Goal: Task Accomplishment & Management: Use online tool/utility

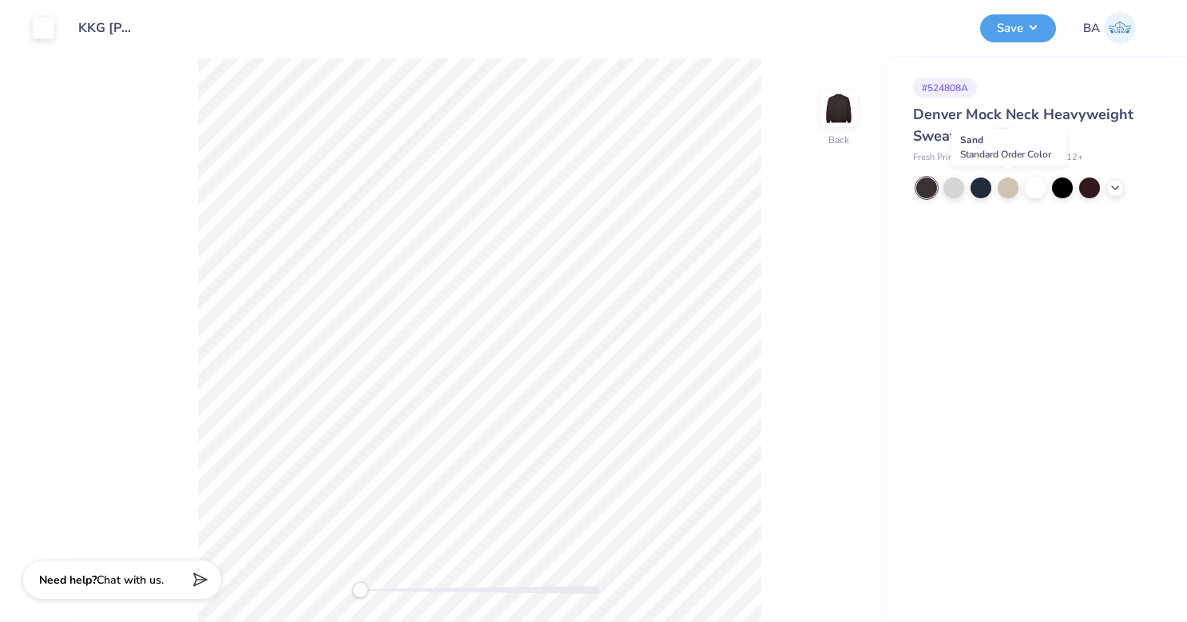
click at [1011, 186] on div at bounding box center [1008, 187] width 21 height 21
click at [1114, 183] on icon at bounding box center [1115, 187] width 13 height 13
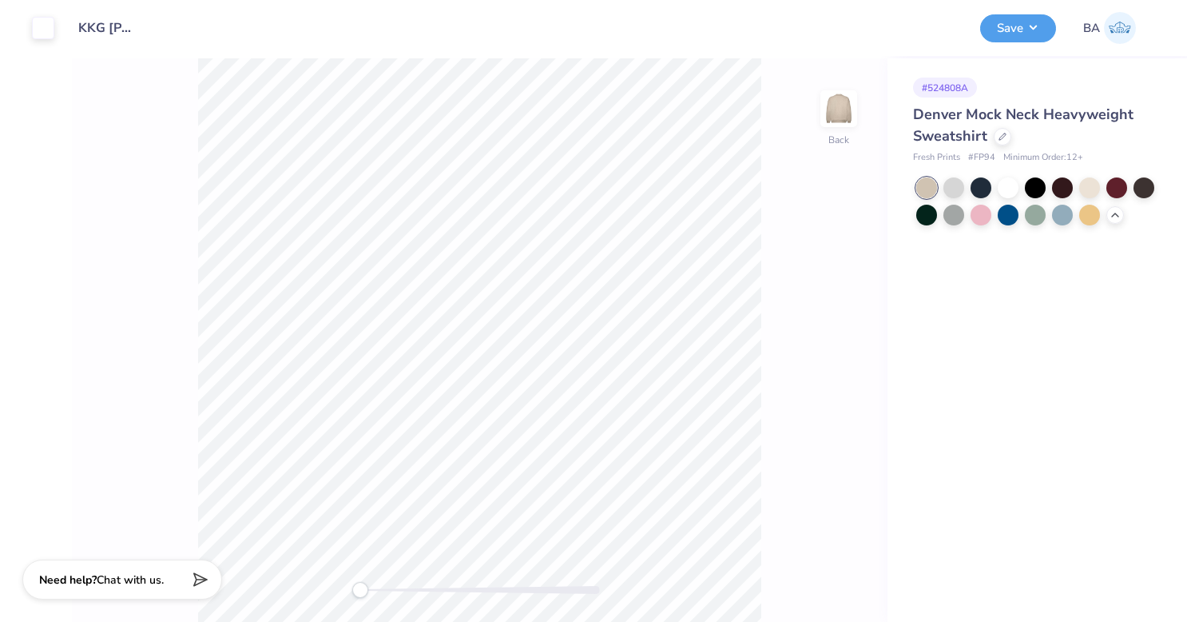
click at [1026, 26] on button "Save" at bounding box center [1018, 28] width 76 height 28
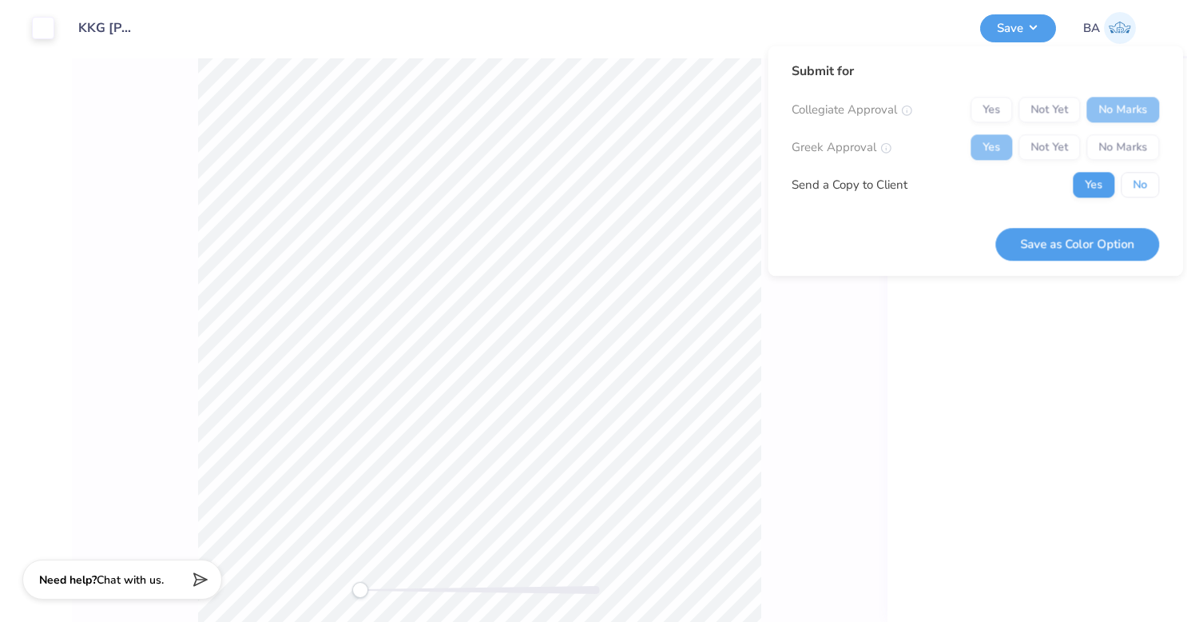
click at [1142, 174] on button "No" at bounding box center [1140, 185] width 38 height 26
click at [1082, 240] on button "Save as Color Option" at bounding box center [1077, 244] width 164 height 33
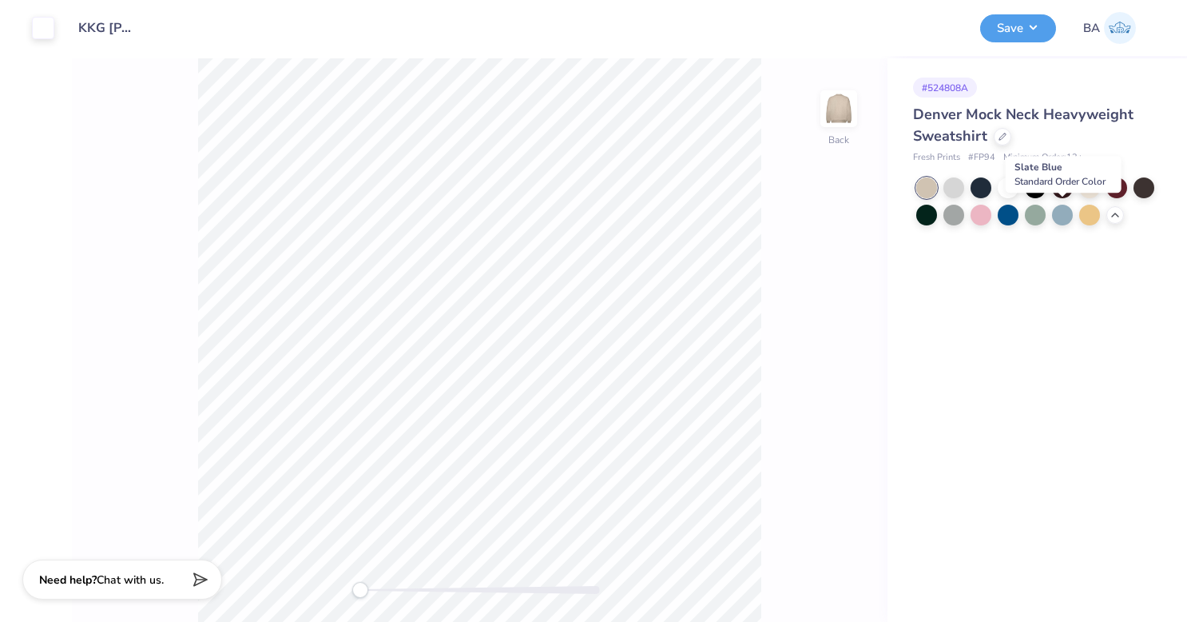
click at [1064, 216] on div at bounding box center [1062, 215] width 21 height 21
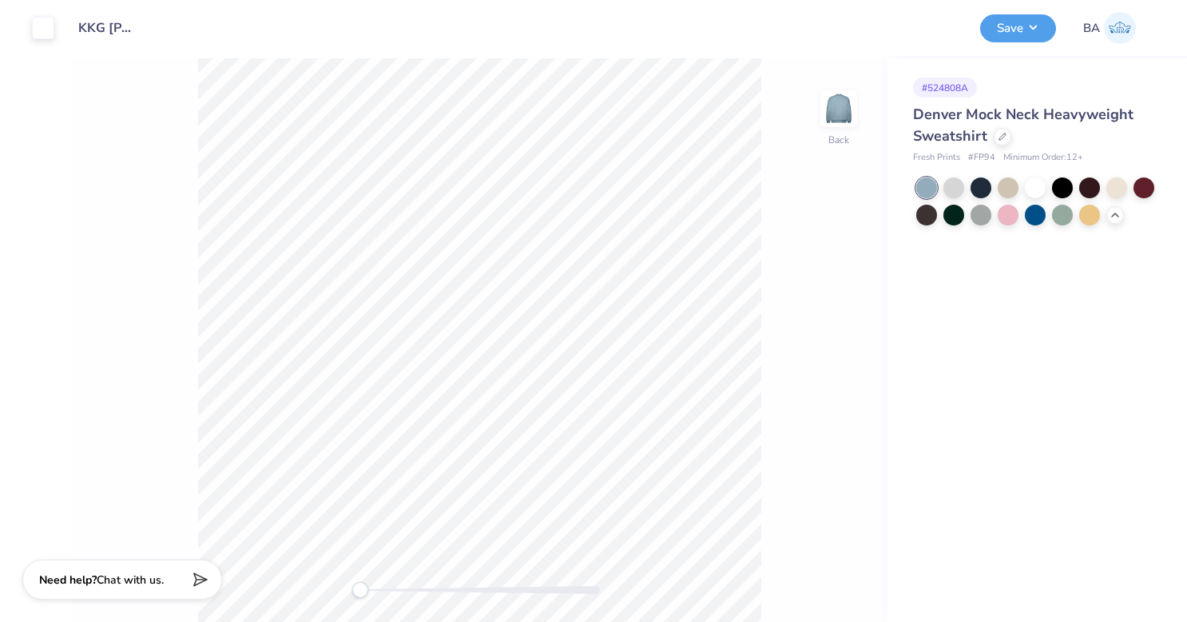
click at [1019, 20] on button "Save" at bounding box center [1018, 28] width 76 height 28
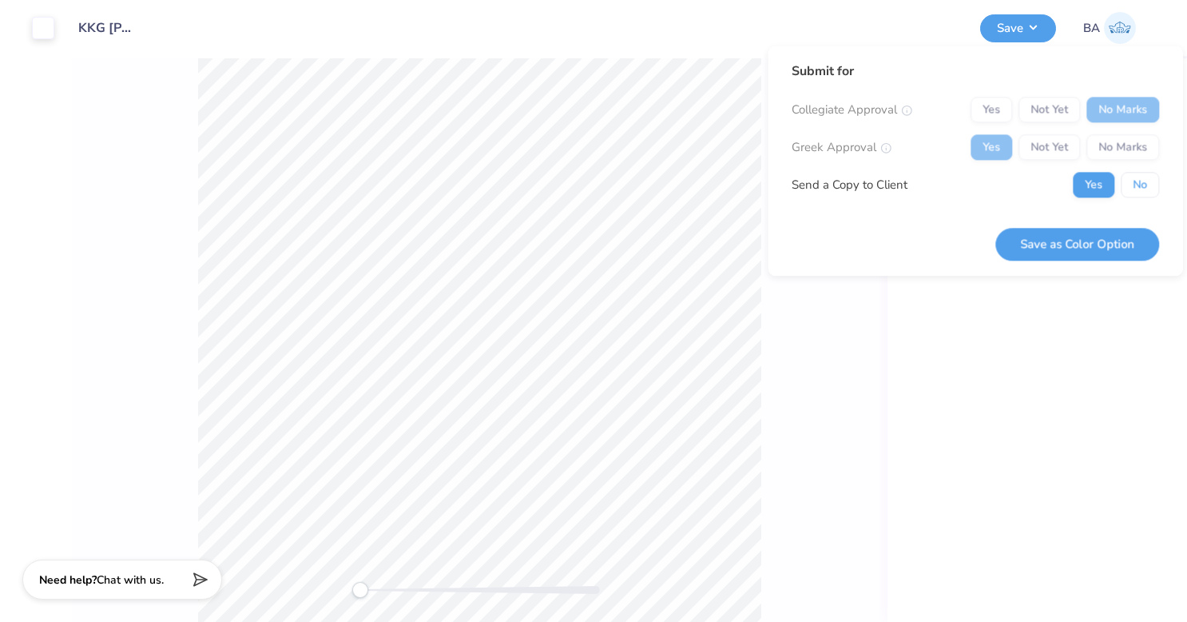
click at [1154, 193] on button "No" at bounding box center [1140, 185] width 38 height 26
click at [1097, 249] on button "Save as Color Option" at bounding box center [1077, 244] width 164 height 33
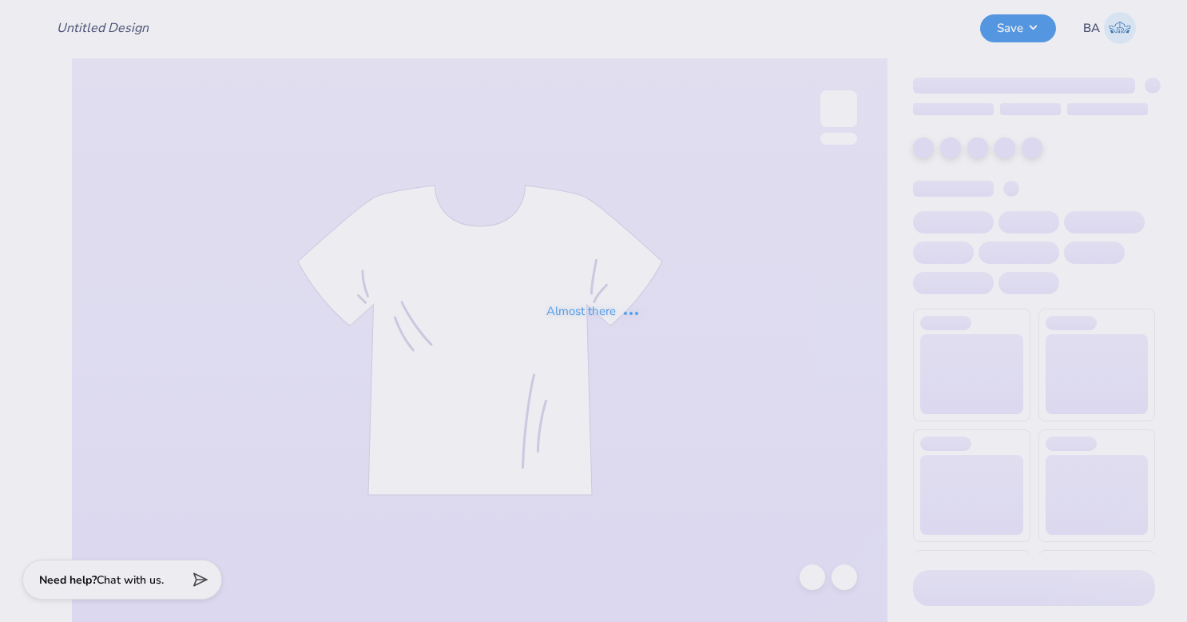
type input "KKG [PERSON_NAME] hoodie"
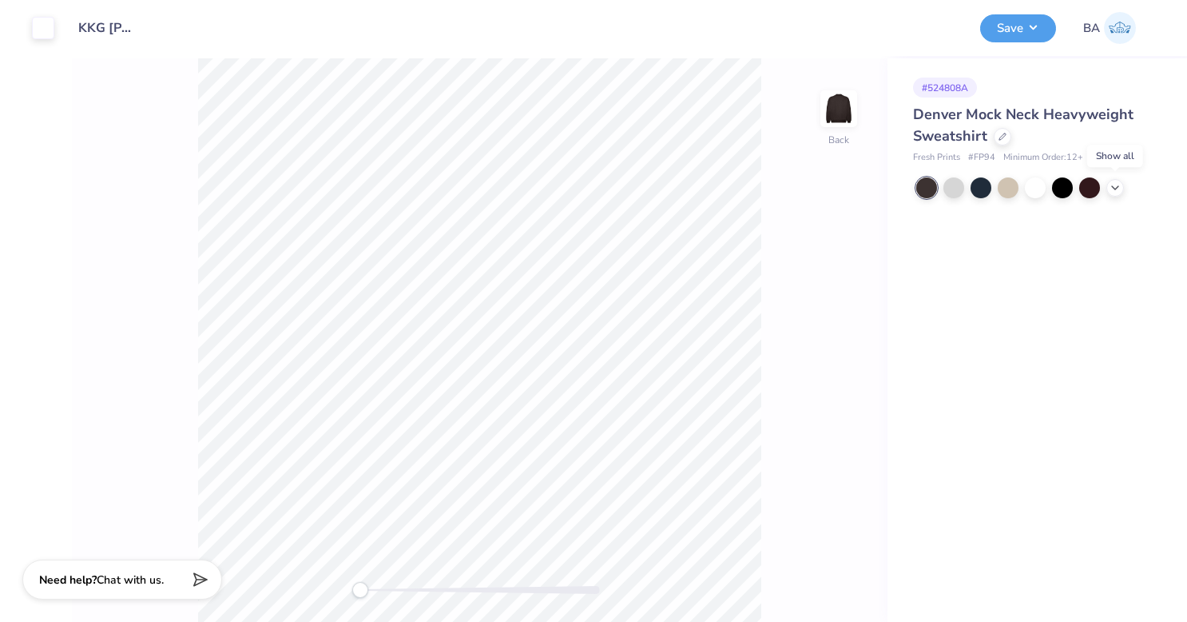
click at [1118, 191] on icon at bounding box center [1115, 187] width 13 height 13
click at [983, 211] on div at bounding box center [981, 215] width 21 height 21
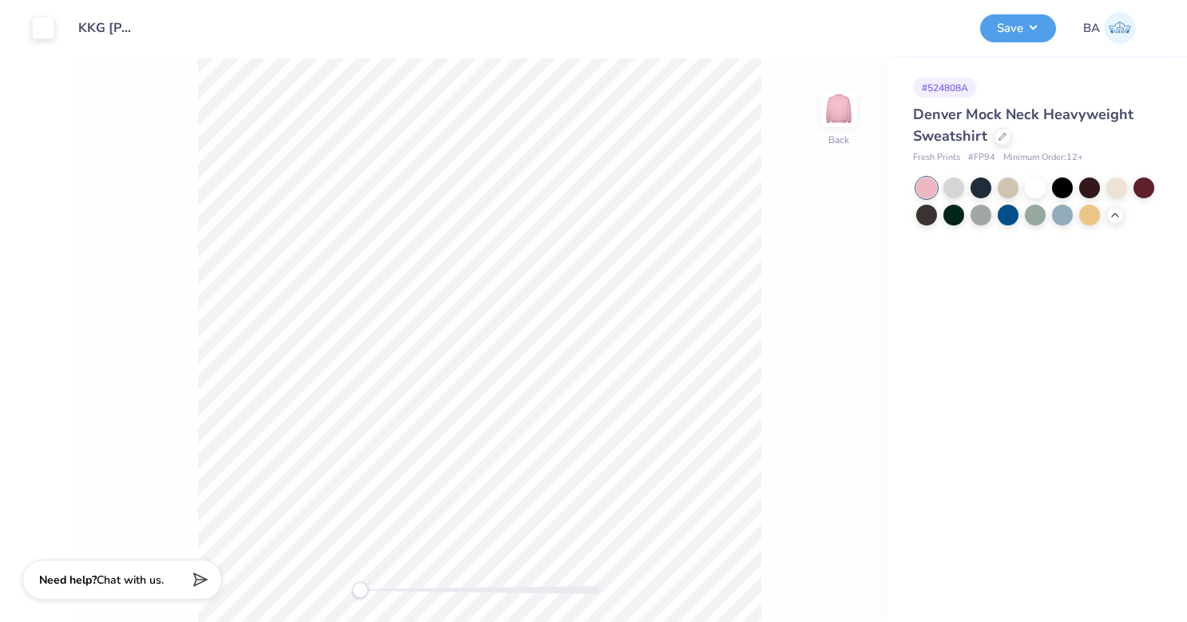
click at [1010, 26] on button "Save" at bounding box center [1018, 28] width 76 height 28
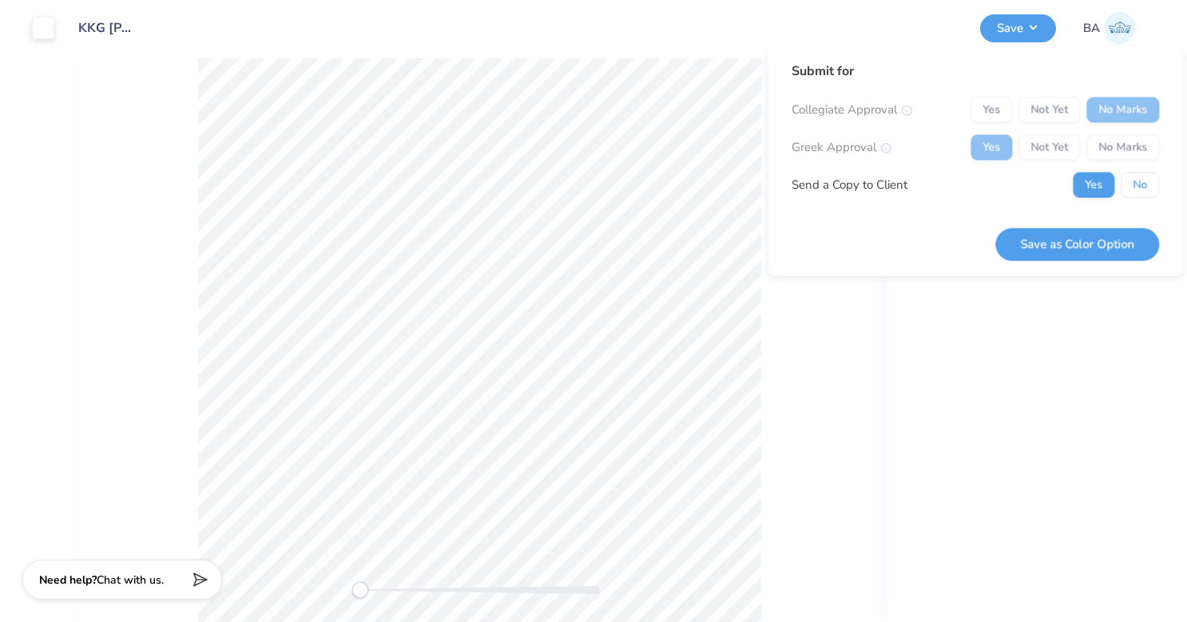
click at [1153, 178] on button "No" at bounding box center [1140, 185] width 38 height 26
click at [1076, 238] on button "Save as Color Option" at bounding box center [1077, 244] width 164 height 33
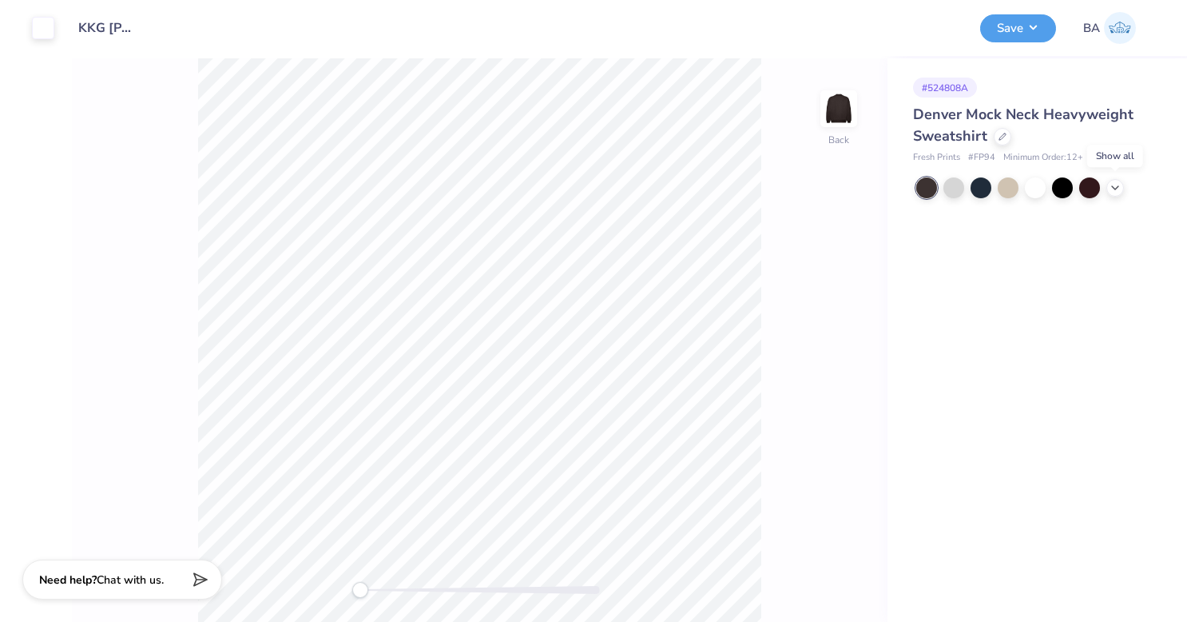
click at [1118, 186] on icon at bounding box center [1115, 187] width 13 height 13
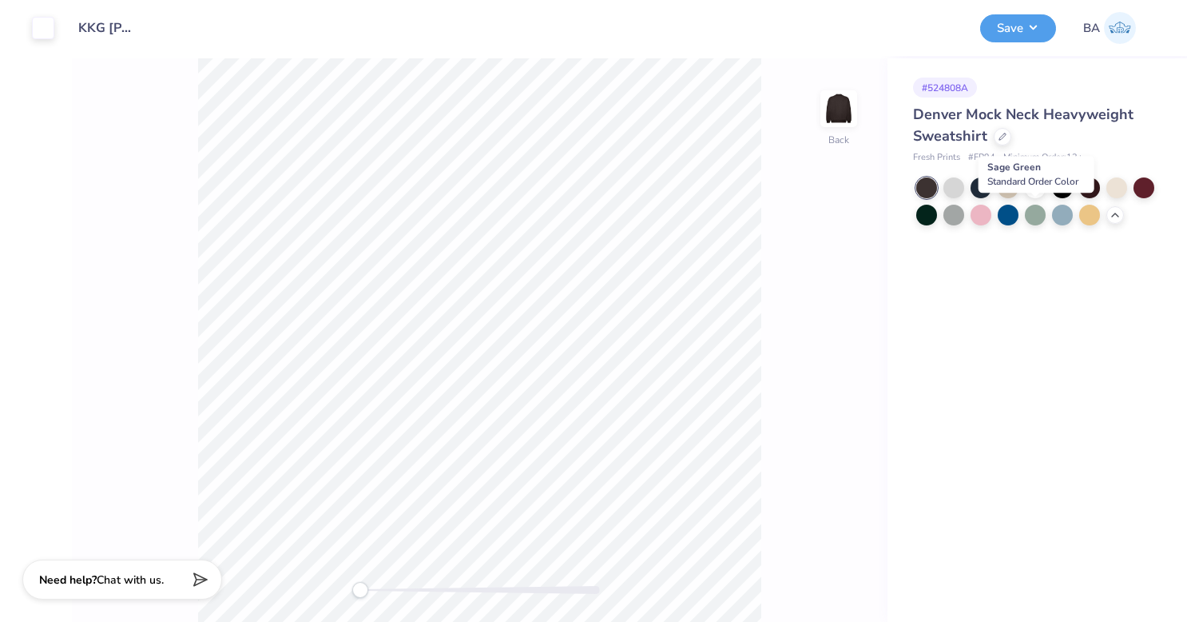
click at [1035, 213] on div at bounding box center [1035, 215] width 21 height 21
click at [1015, 27] on button "Save" at bounding box center [1018, 28] width 76 height 28
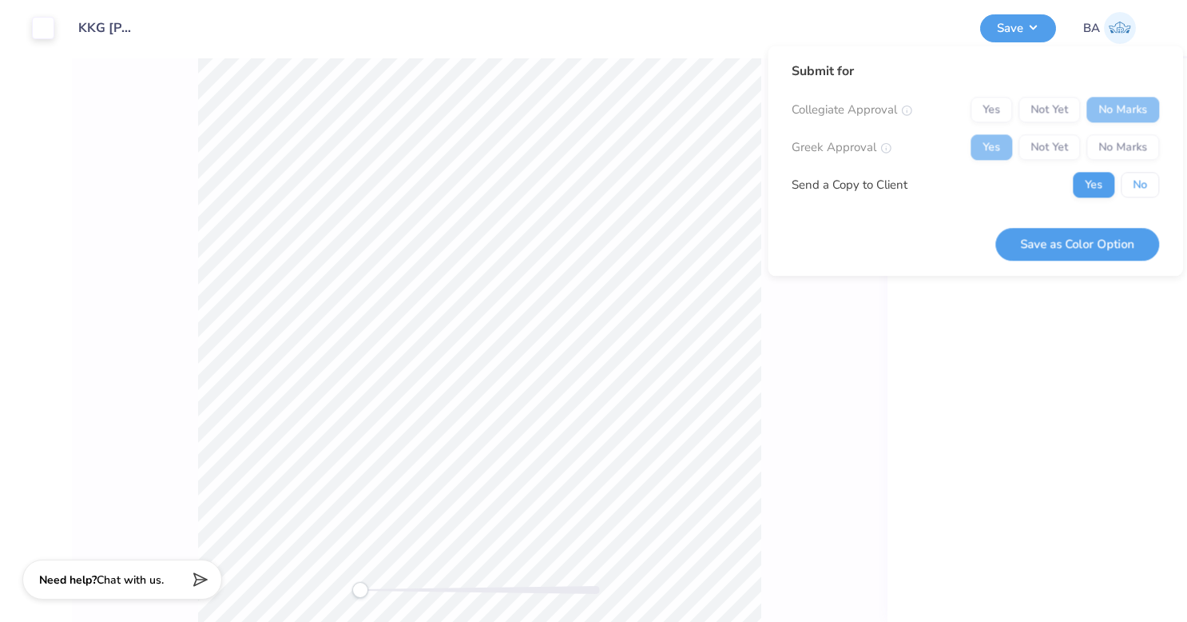
click at [1140, 193] on button "No" at bounding box center [1140, 185] width 38 height 26
click at [1078, 243] on button "Save as Color Option" at bounding box center [1077, 244] width 164 height 33
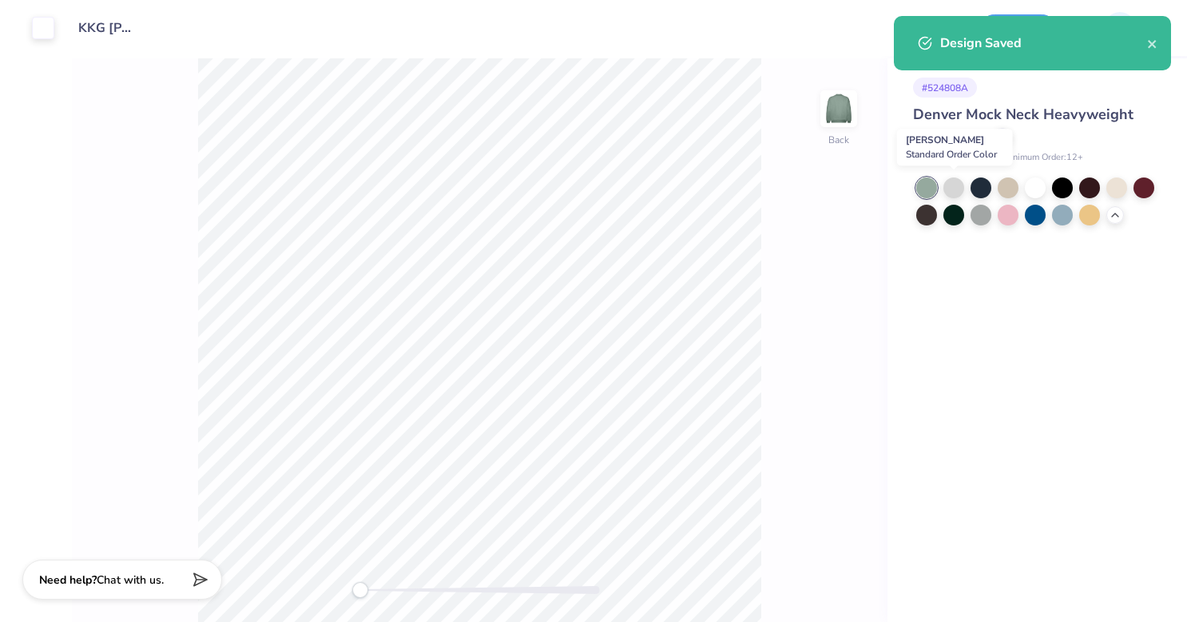
click at [953, 189] on div at bounding box center [953, 187] width 21 height 21
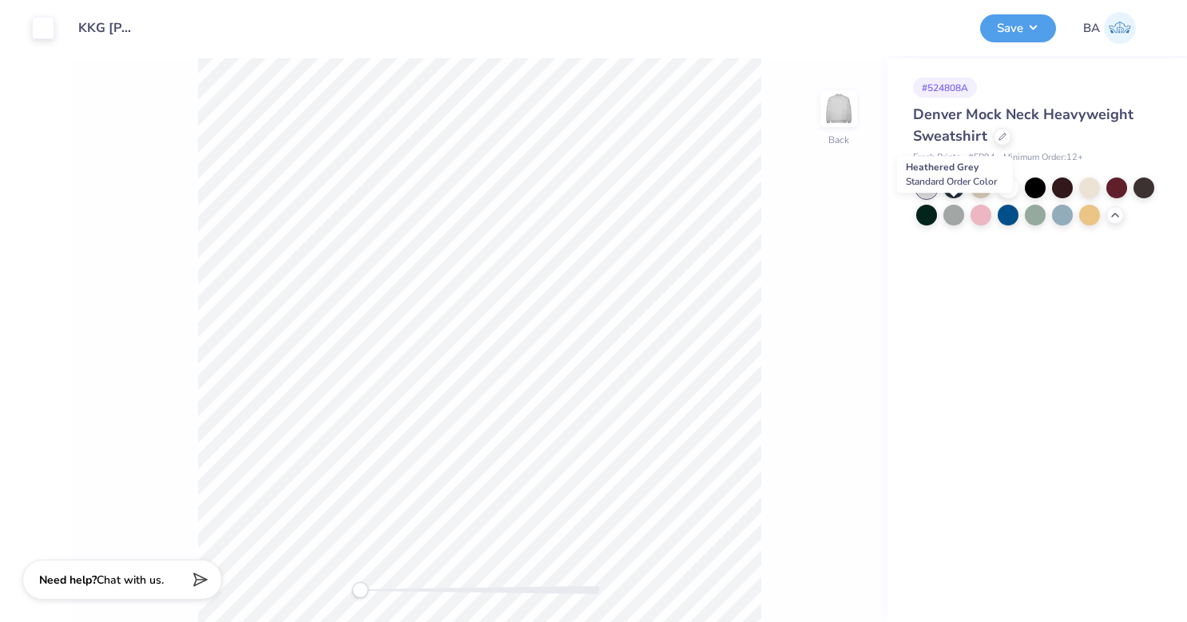
click at [954, 215] on div at bounding box center [953, 215] width 21 height 21
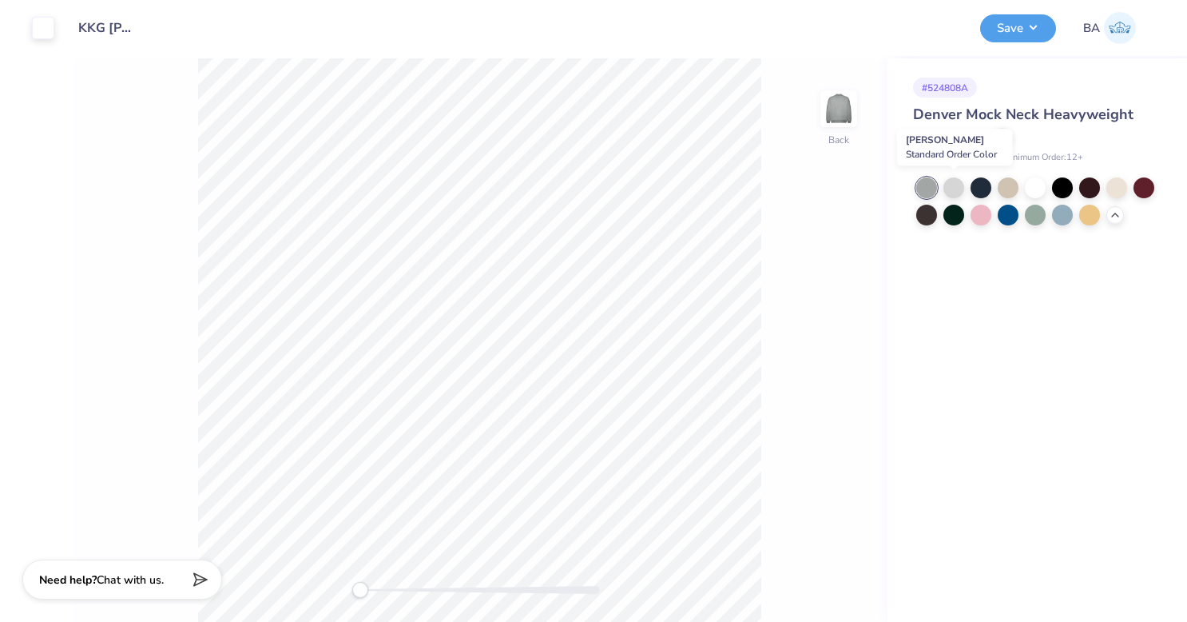
click at [952, 185] on div at bounding box center [953, 187] width 21 height 21
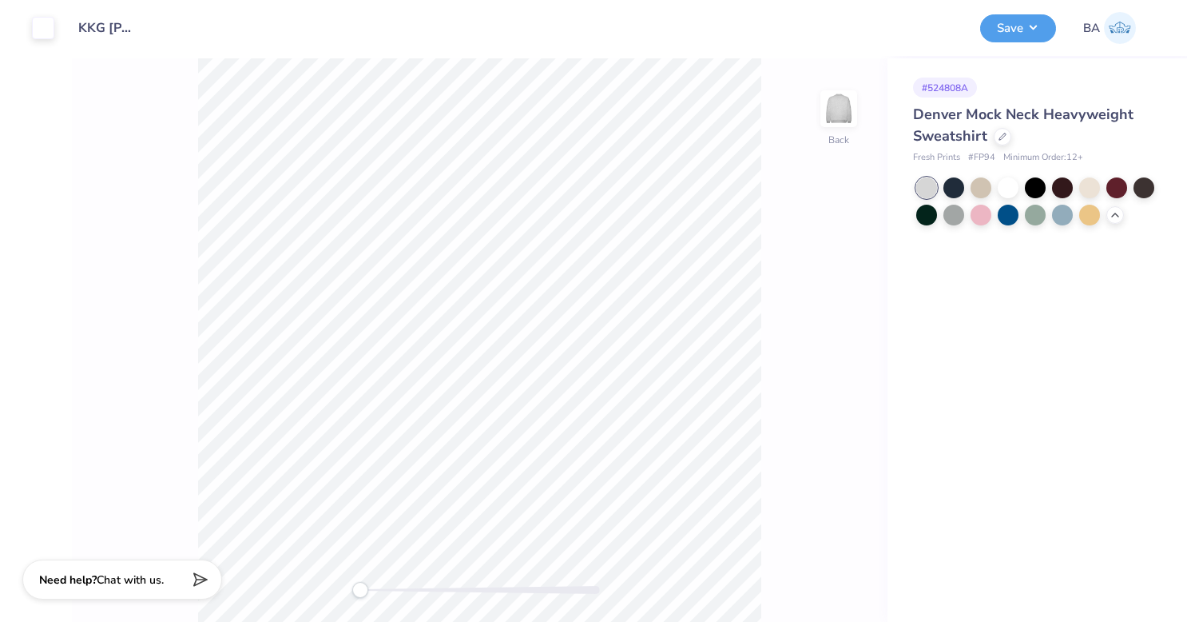
click at [1007, 25] on button "Save" at bounding box center [1018, 28] width 76 height 28
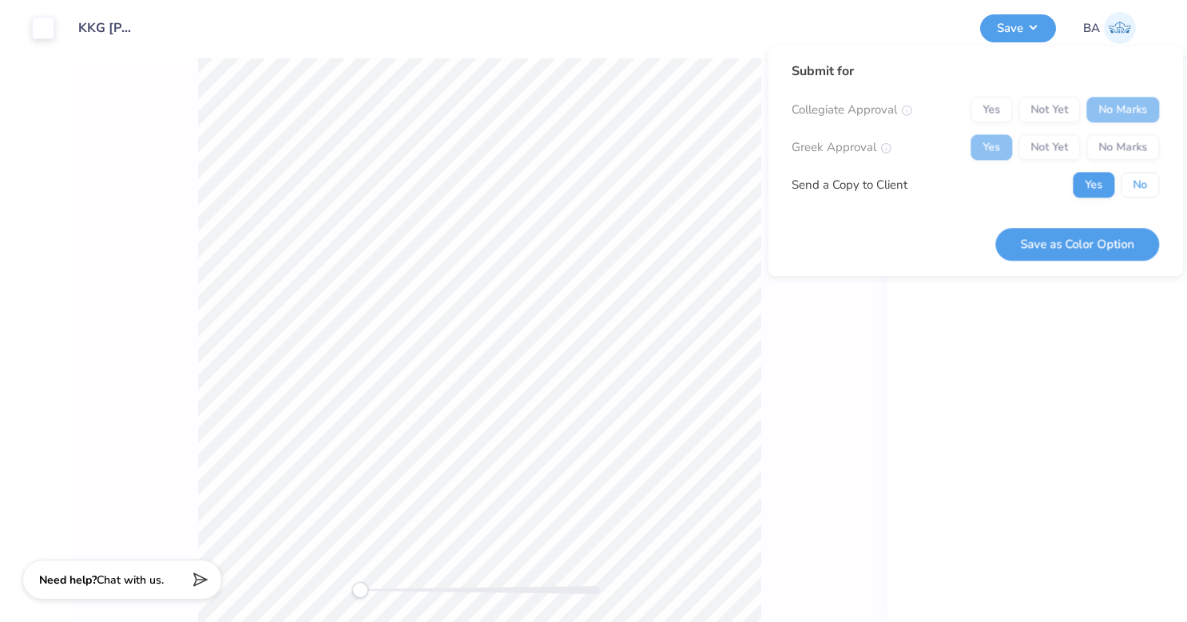
click at [1131, 181] on button "No" at bounding box center [1140, 185] width 38 height 26
click at [1066, 242] on button "Save as Color Option" at bounding box center [1077, 244] width 164 height 33
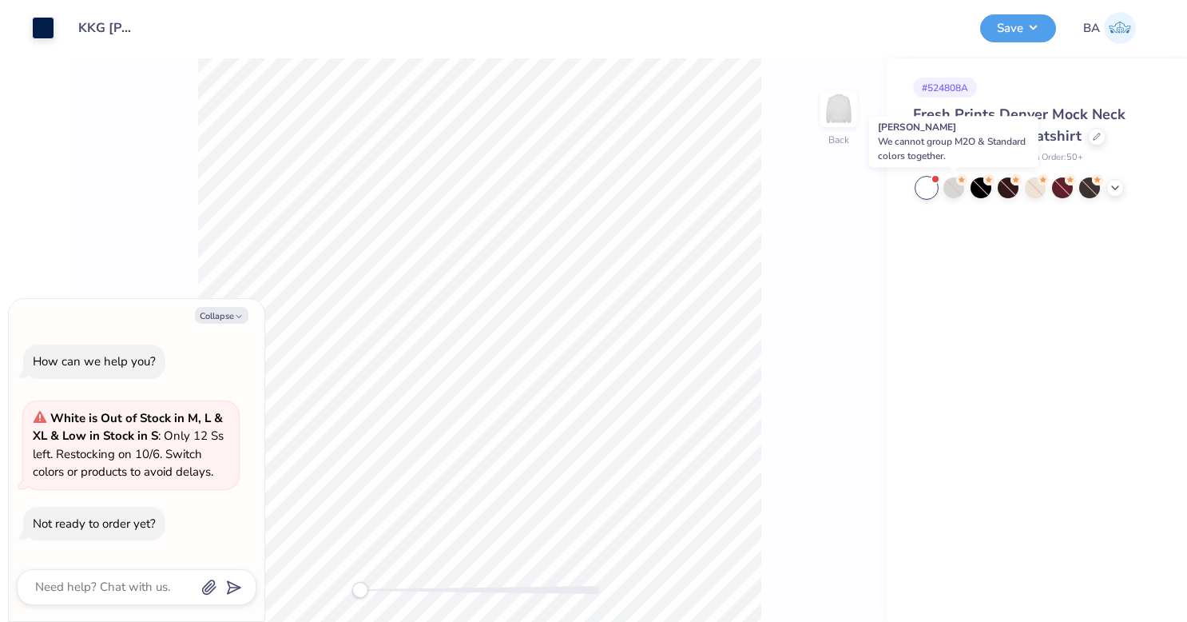
click at [955, 192] on div at bounding box center [953, 187] width 21 height 21
type textarea "x"
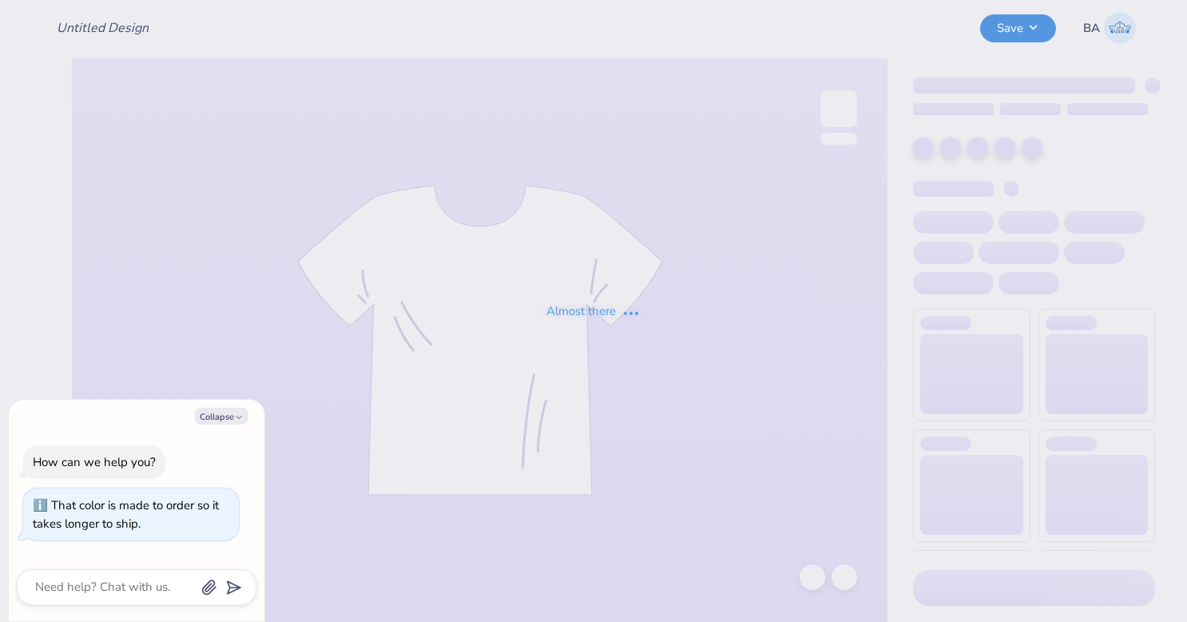
type textarea "x"
type input "KKG [PERSON_NAME] hoodie"
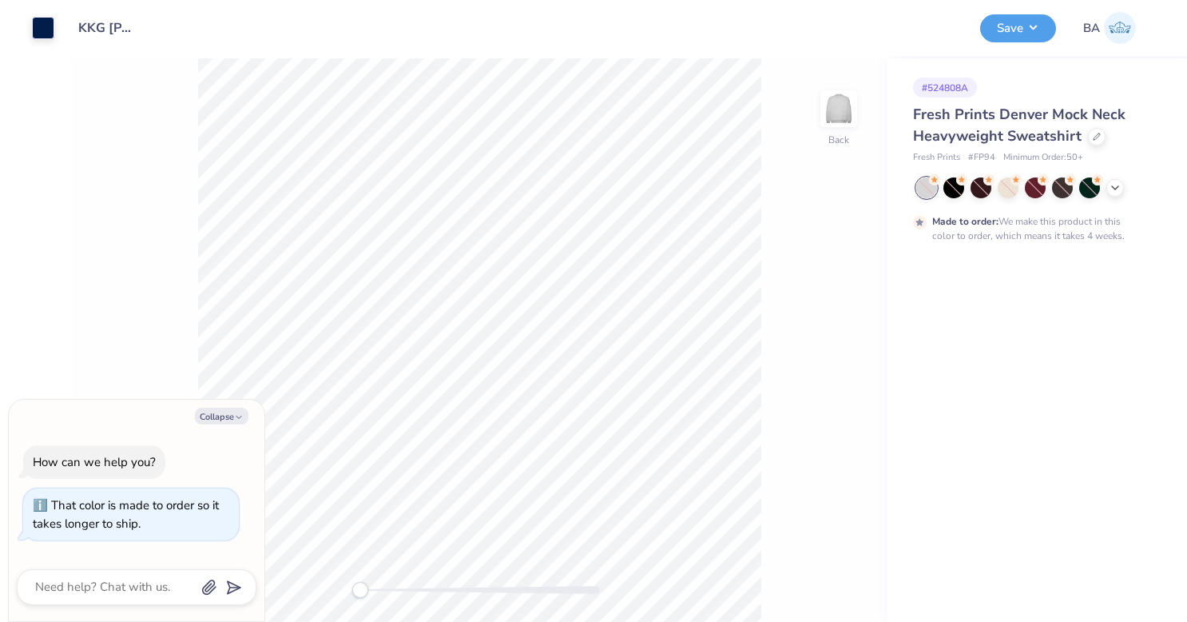
click at [1118, 188] on icon at bounding box center [1115, 187] width 13 height 13
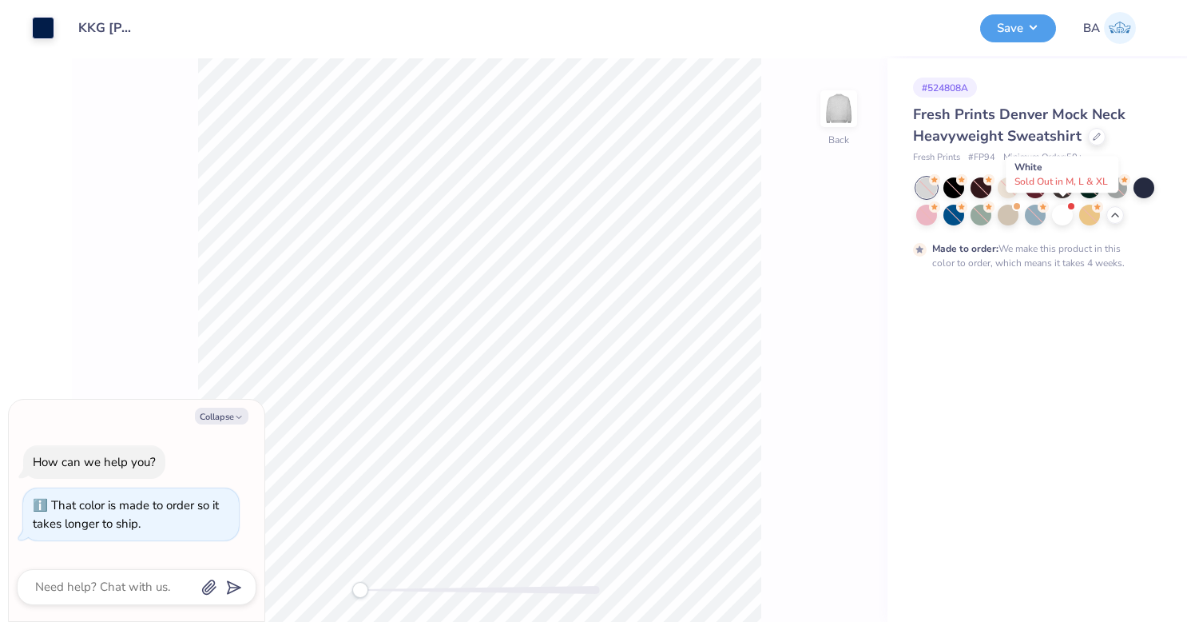
click at [1063, 219] on div at bounding box center [1062, 215] width 21 height 21
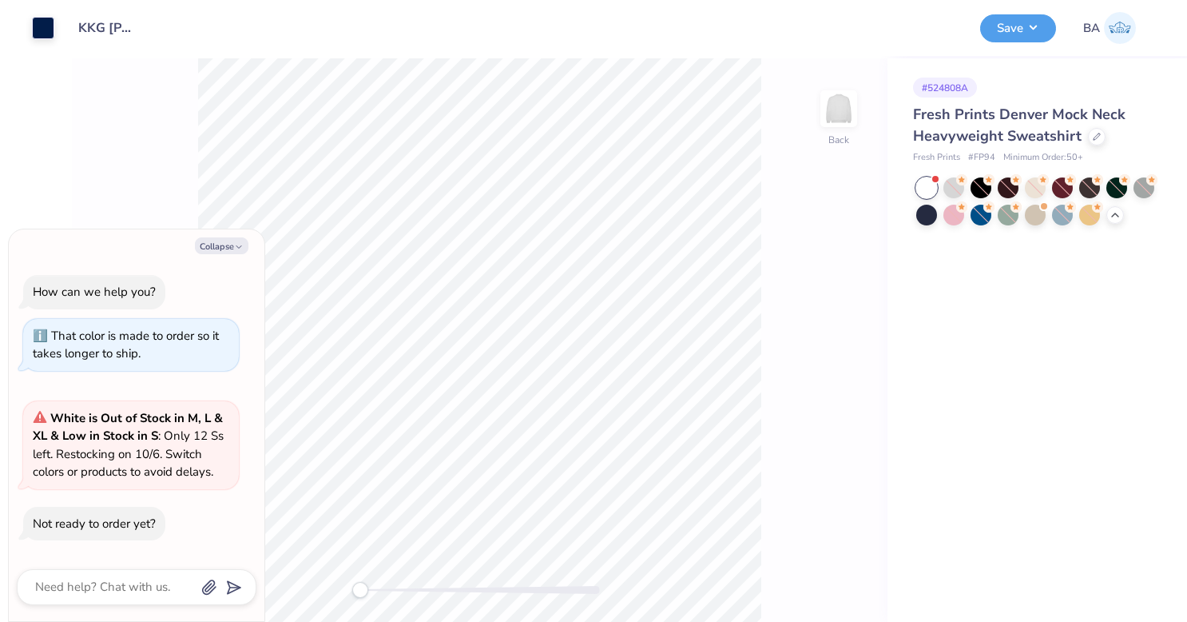
scroll to position [9, 0]
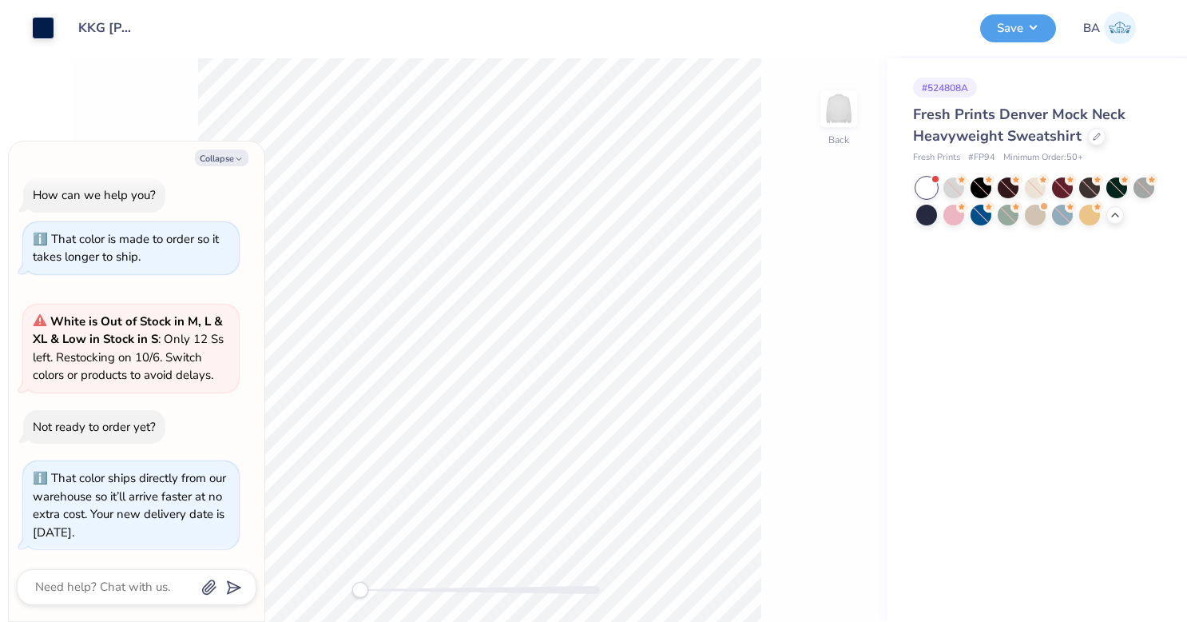
click at [1010, 34] on button "Save" at bounding box center [1018, 28] width 76 height 28
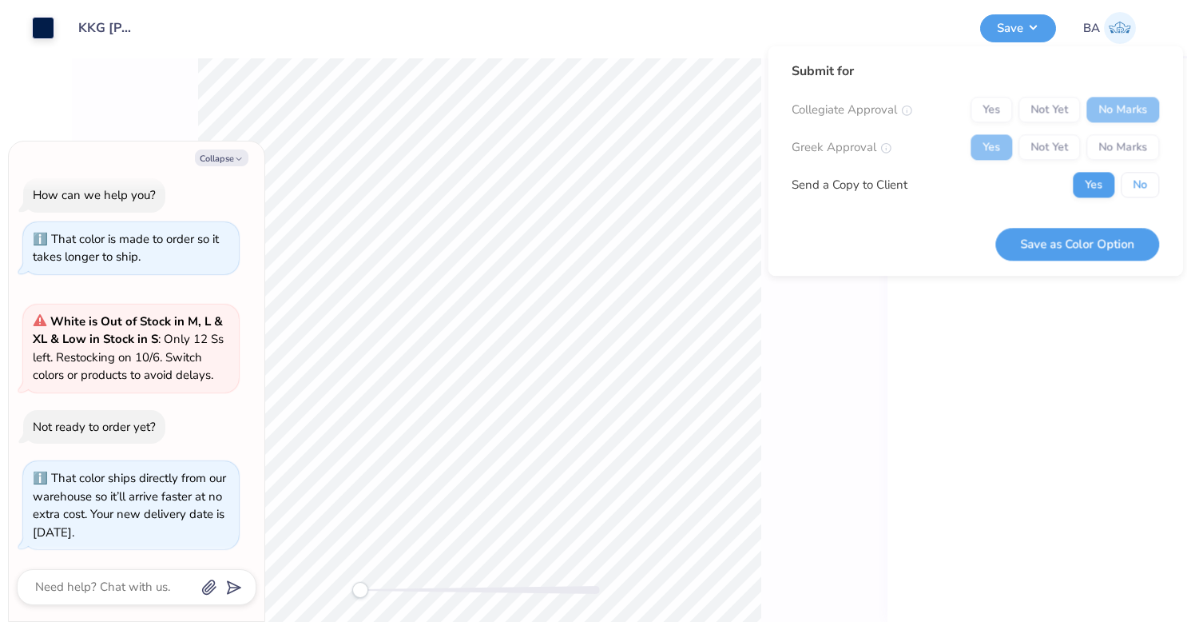
click at [1140, 177] on button "No" at bounding box center [1140, 185] width 38 height 26
click at [1078, 241] on button "Save as Color Option" at bounding box center [1077, 244] width 164 height 33
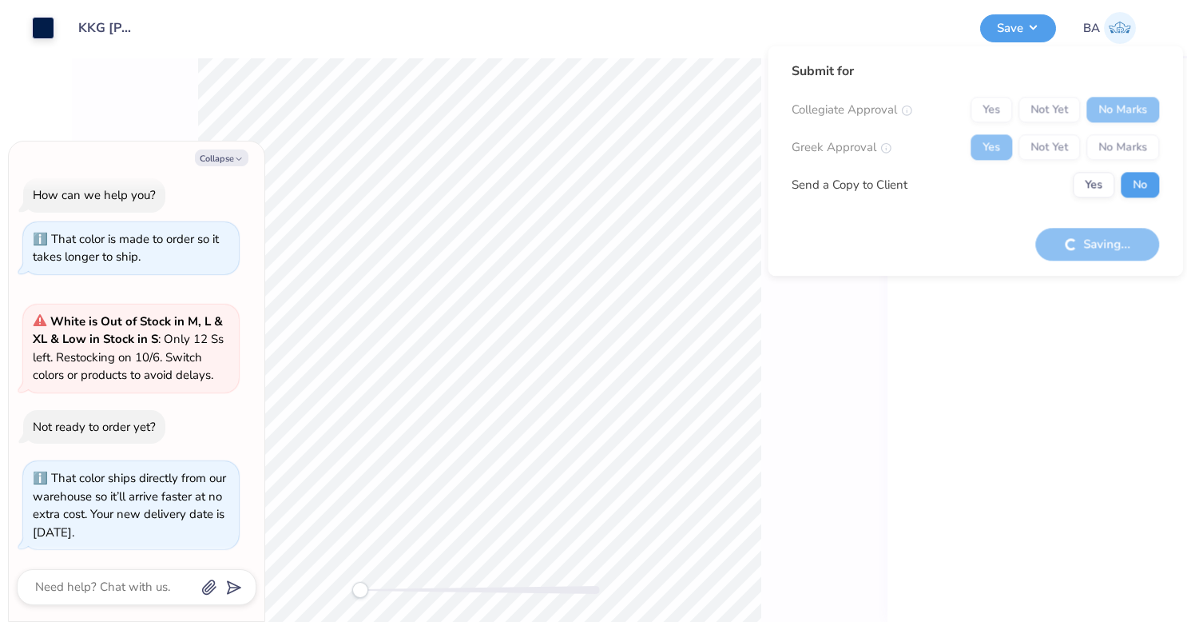
type textarea "x"
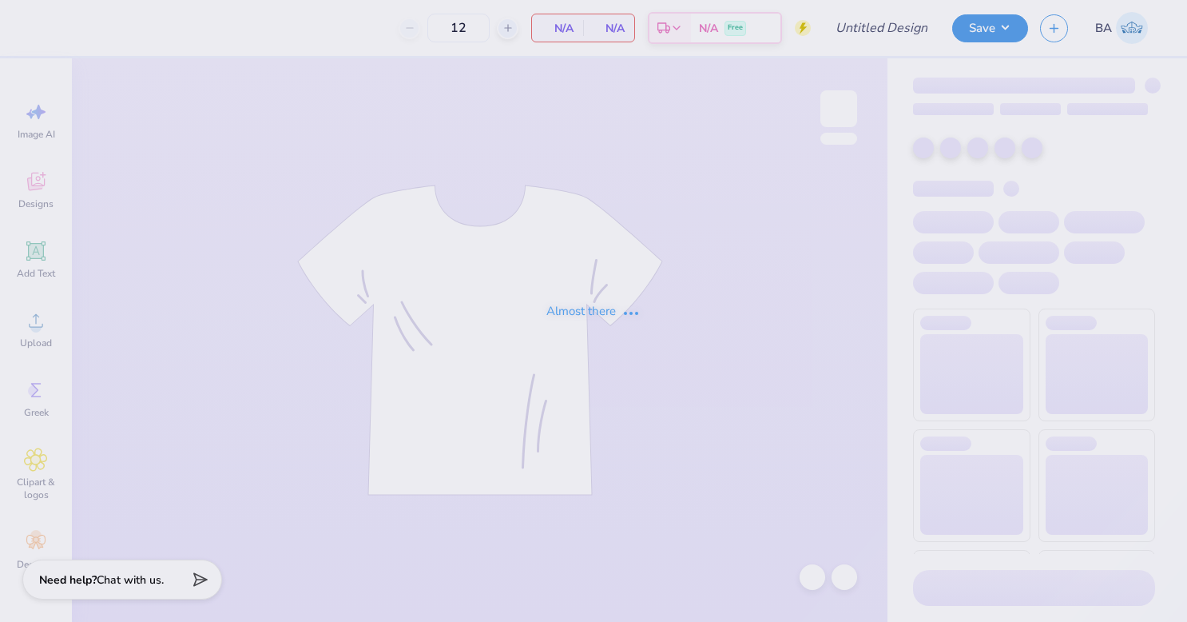
type input "KKG [PERSON_NAME] hoodie"
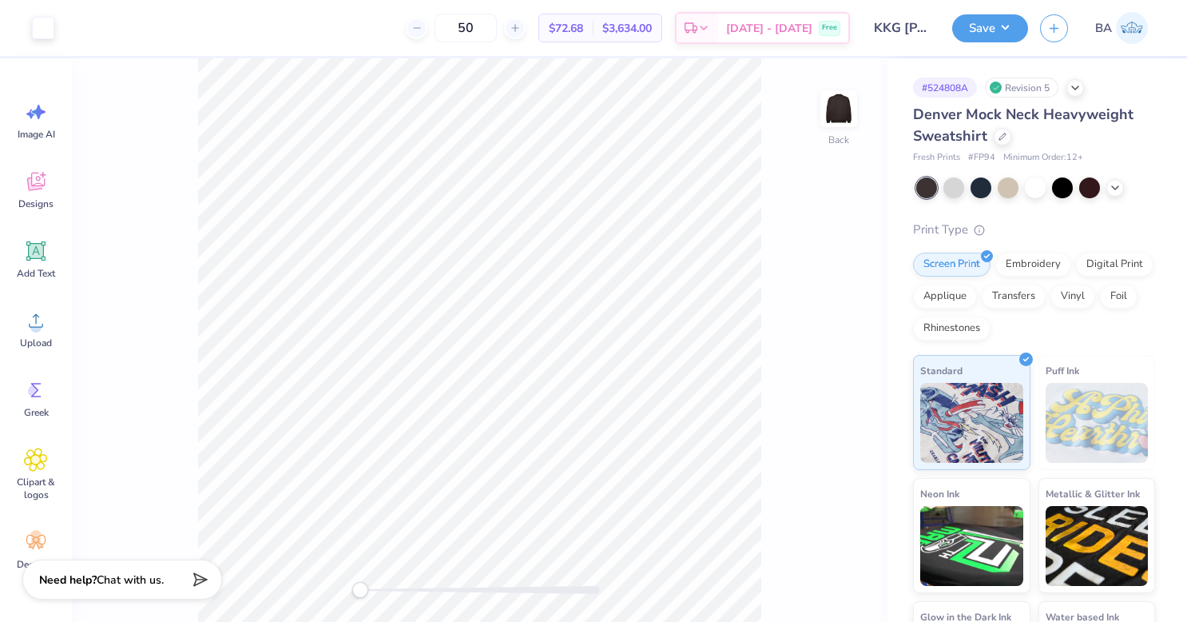
click at [497, 30] on input "50" at bounding box center [466, 28] width 62 height 29
type input "5"
type input "1"
type input "2"
